Goal: Information Seeking & Learning: Learn about a topic

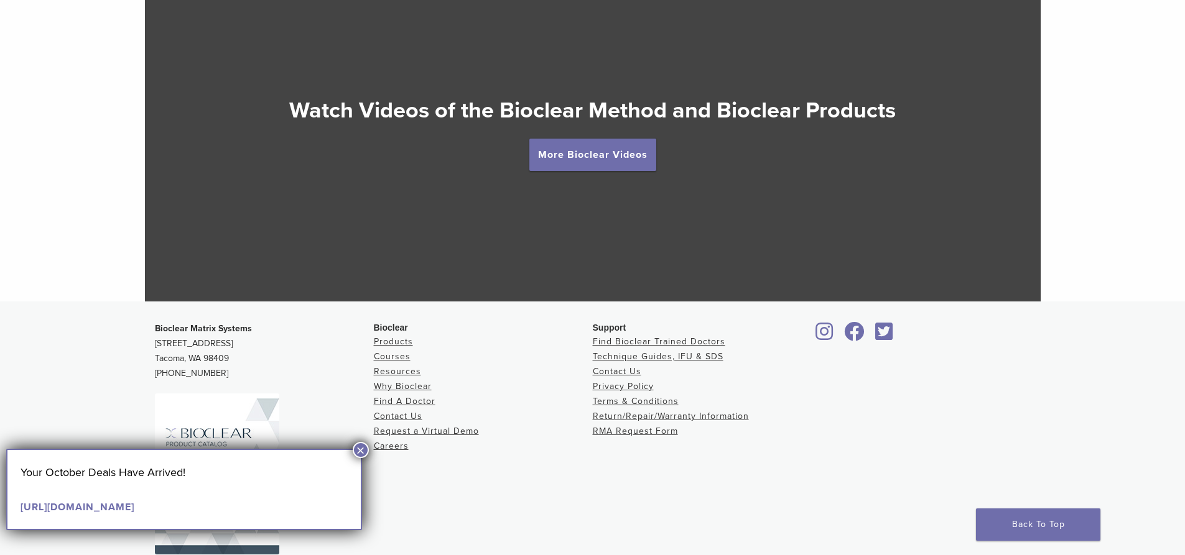
scroll to position [2265, 0]
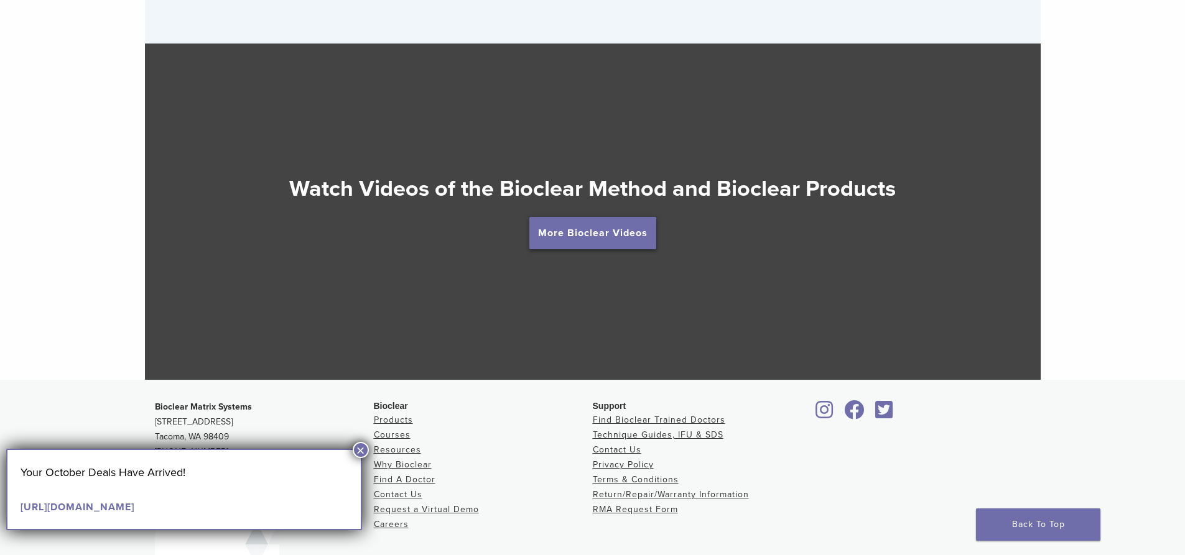
click at [588, 241] on link "More Bioclear Videos" at bounding box center [592, 233] width 127 height 32
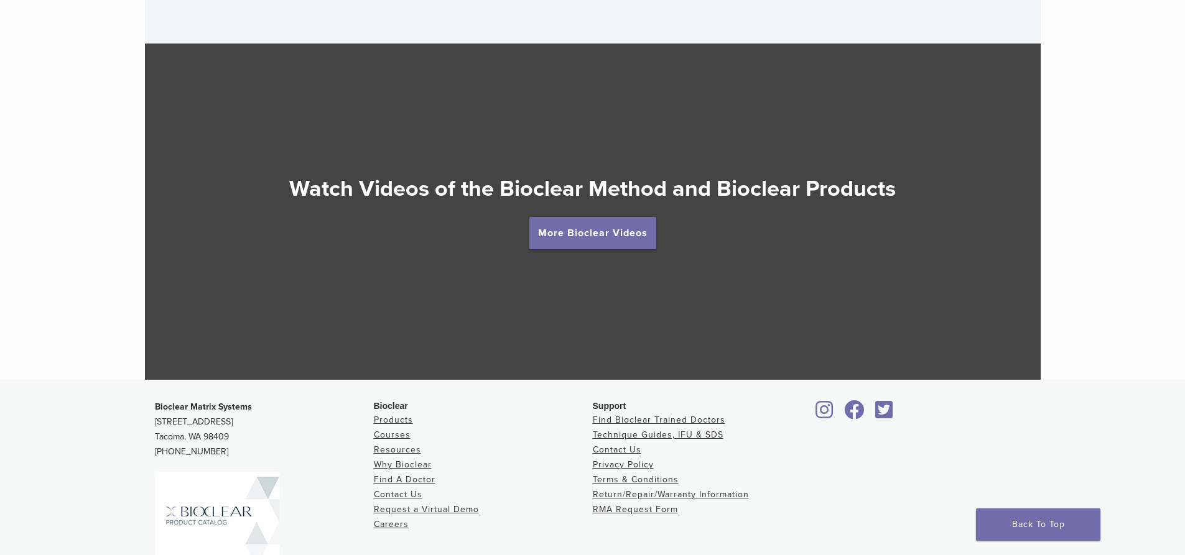
click at [598, 203] on h2 "Watch Videos of the Bioclear Method and Bioclear Products" at bounding box center [592, 189] width 895 height 30
click at [591, 244] on link "More Bioclear Videos" at bounding box center [592, 233] width 127 height 32
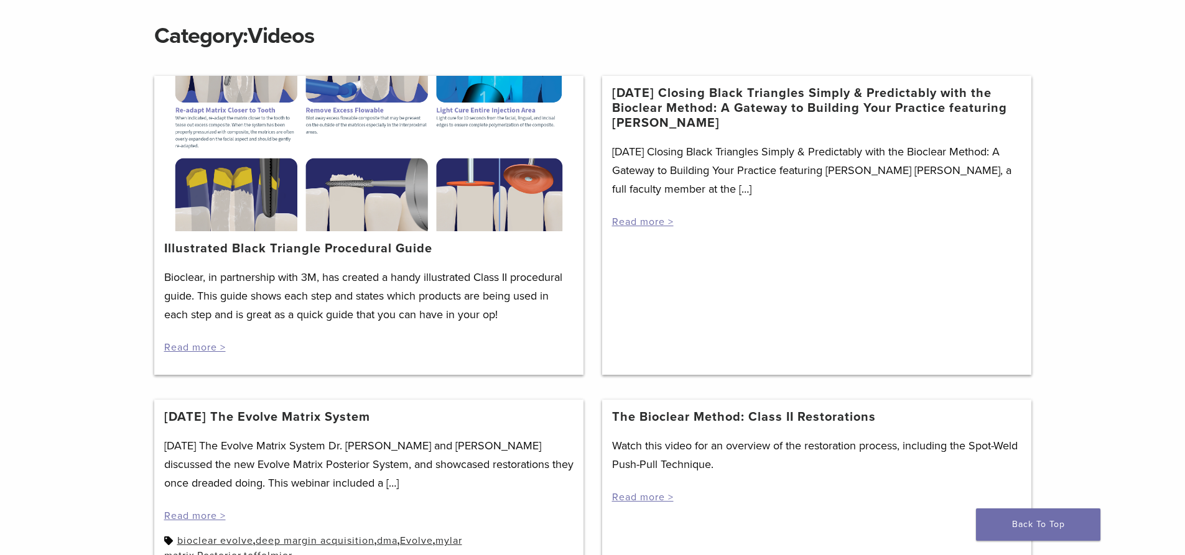
scroll to position [187, 0]
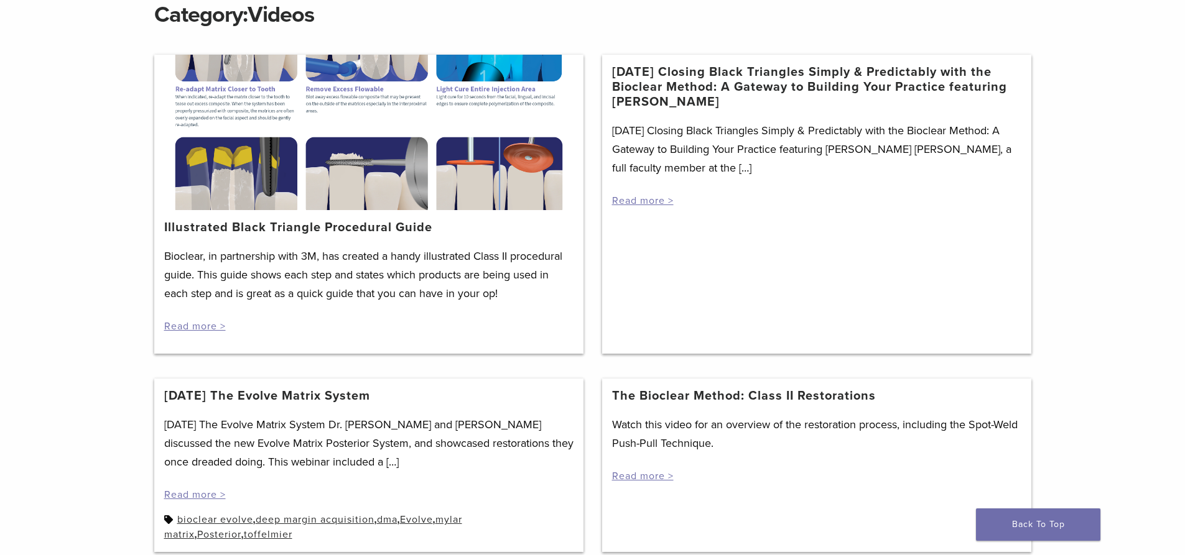
click at [269, 190] on div at bounding box center [368, 132] width 429 height 155
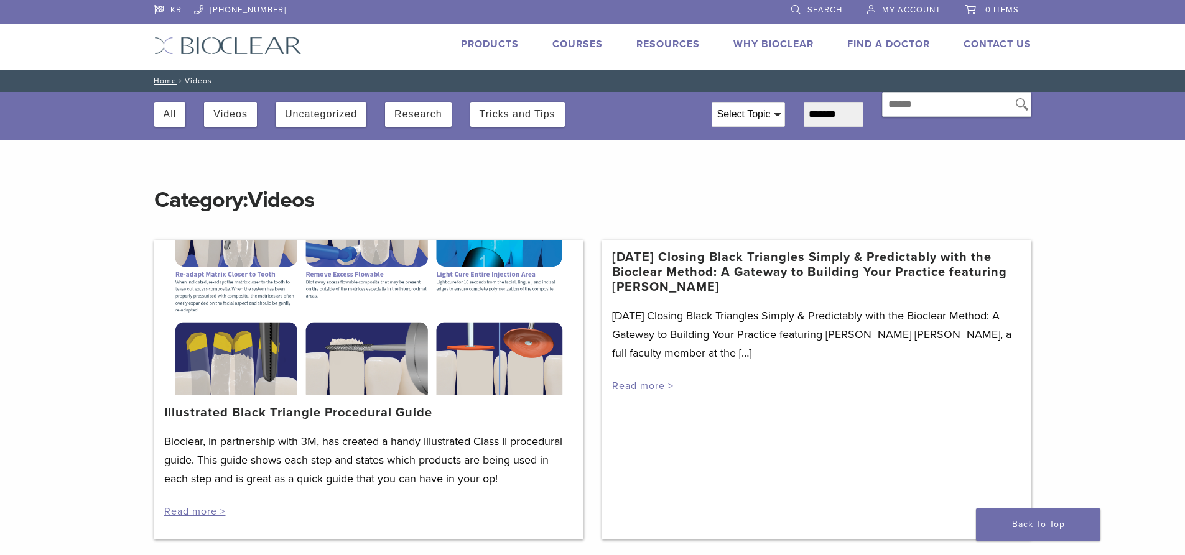
scroll to position [0, 0]
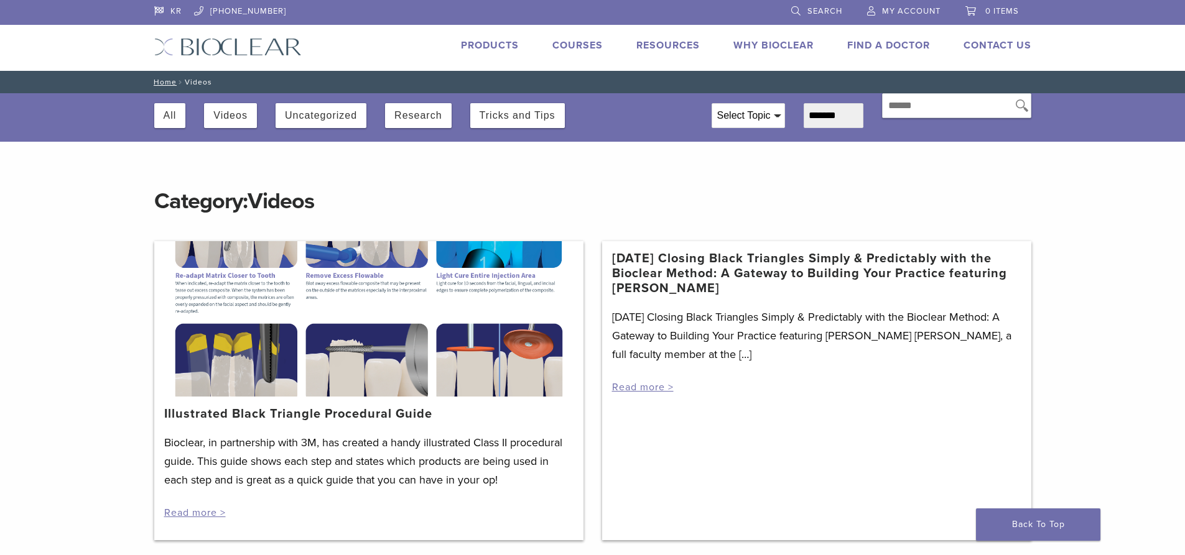
click at [269, 287] on div at bounding box center [368, 318] width 429 height 155
click at [269, 274] on div at bounding box center [368, 318] width 429 height 155
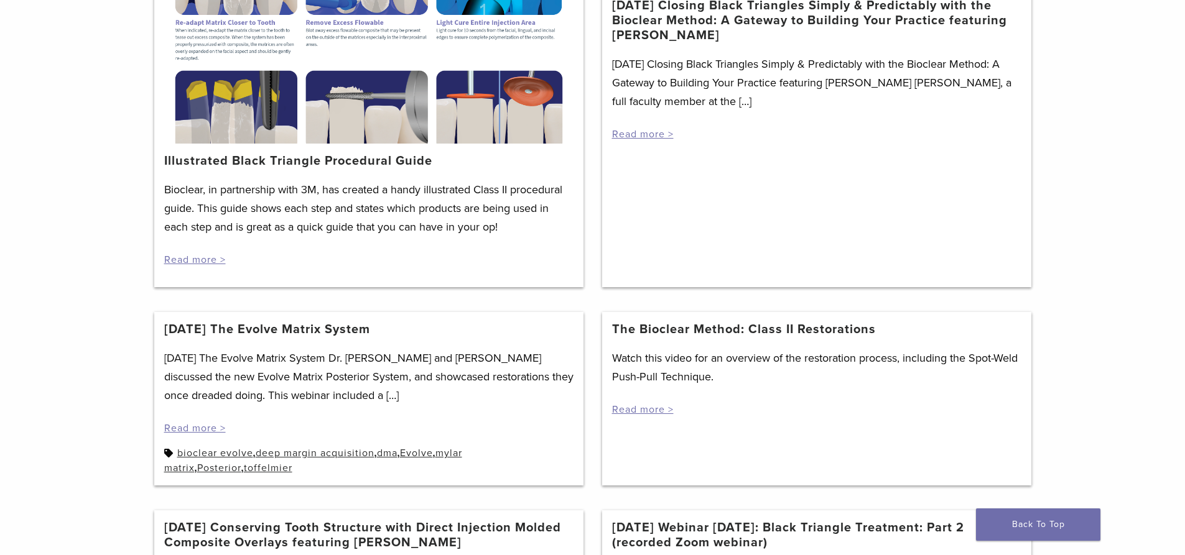
scroll to position [249, 0]
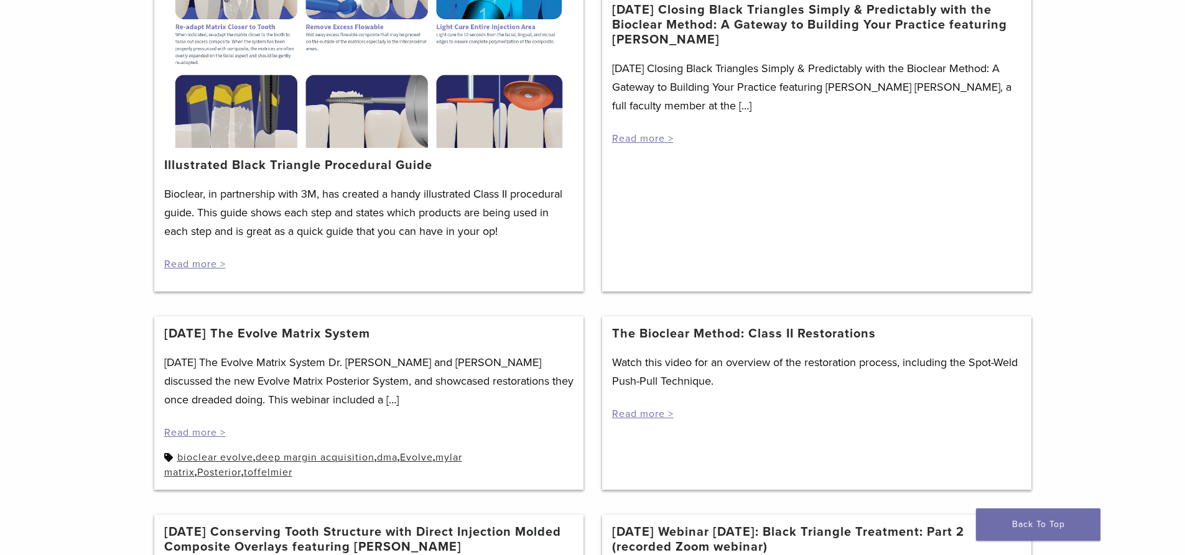
click at [244, 185] on p "Bioclear, in partnership with 3M, has created a handy illustrated Class II proc…" at bounding box center [368, 213] width 409 height 56
click at [222, 260] on link "Read more >" at bounding box center [195, 264] width 62 height 12
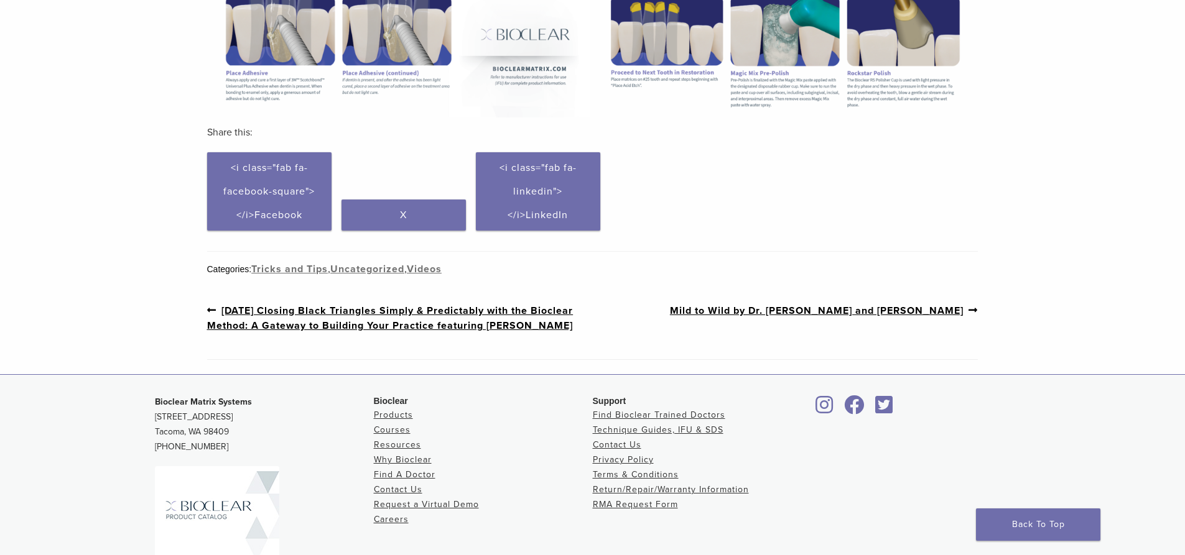
scroll to position [622, 0]
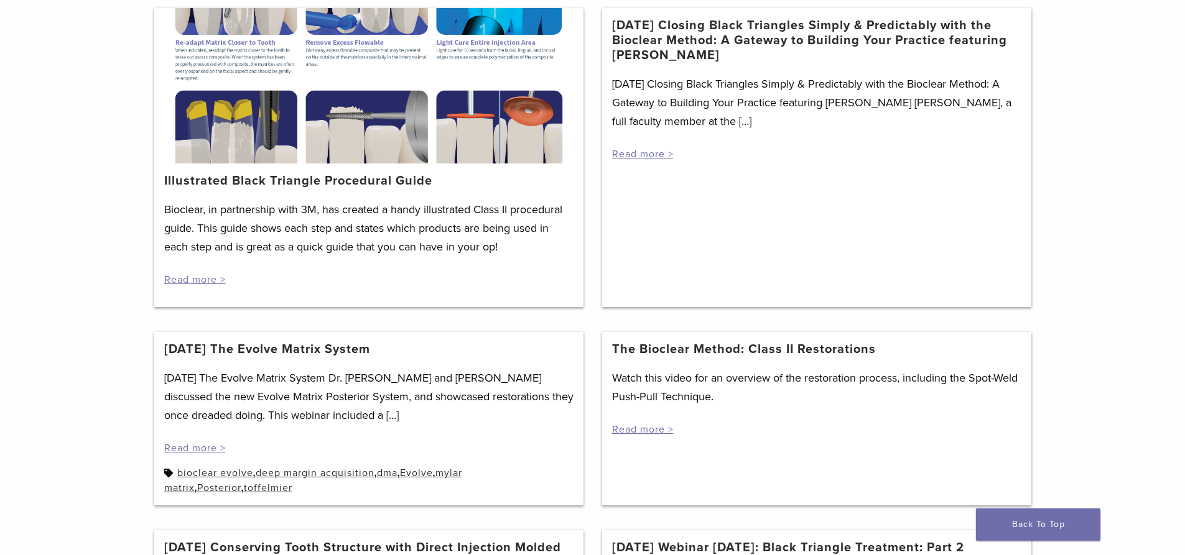
scroll to position [187, 0]
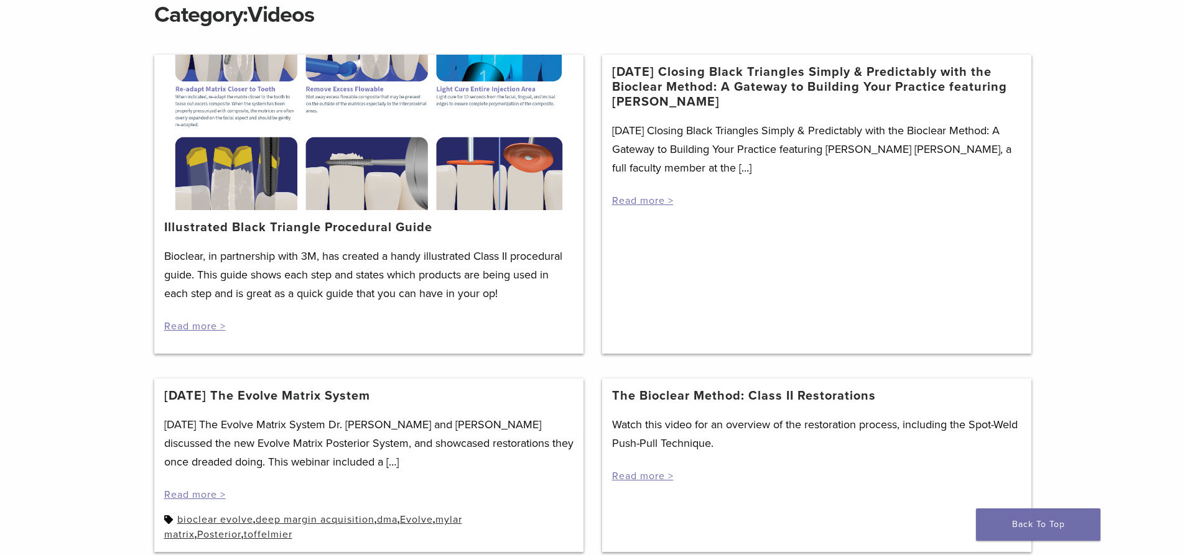
click at [779, 392] on link "The Bioclear Method: Class II Restorations" at bounding box center [744, 396] width 264 height 15
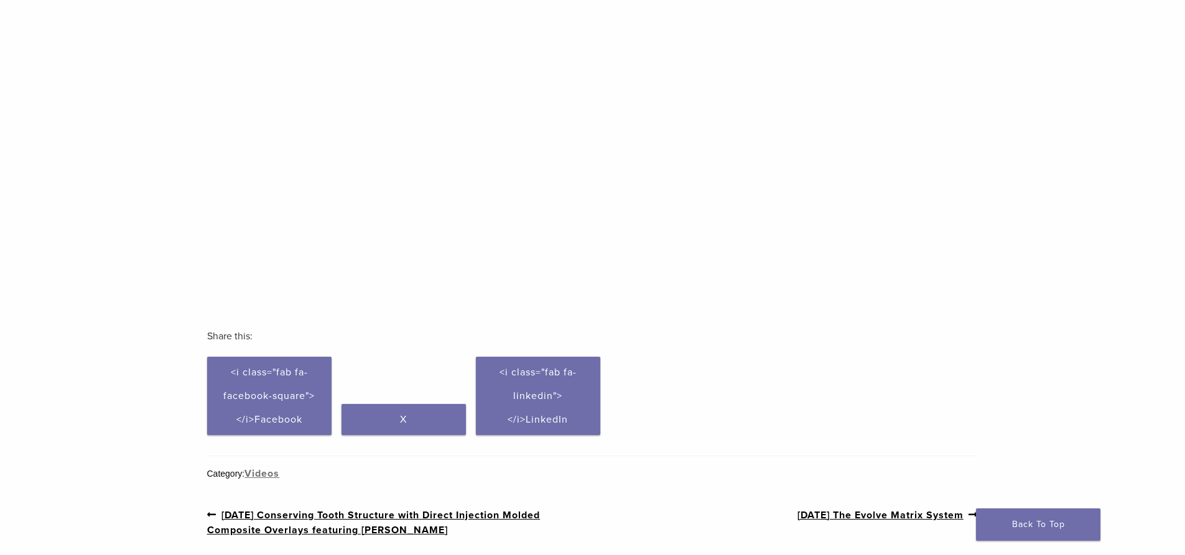
scroll to position [124, 0]
